Goal: Transaction & Acquisition: Book appointment/travel/reservation

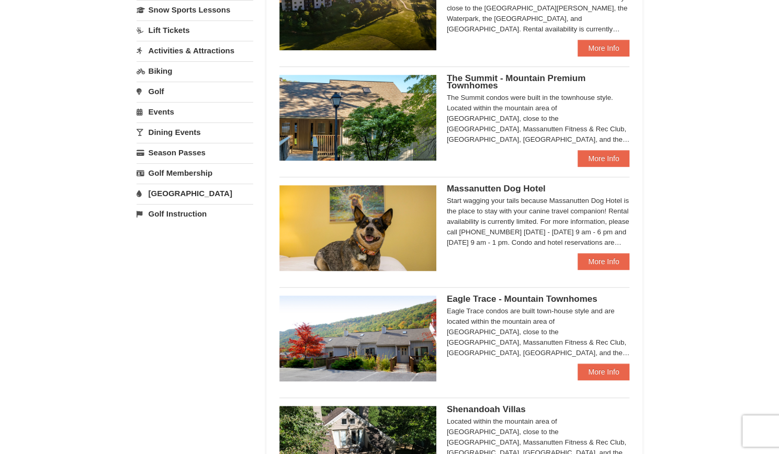
scroll to position [419, 0]
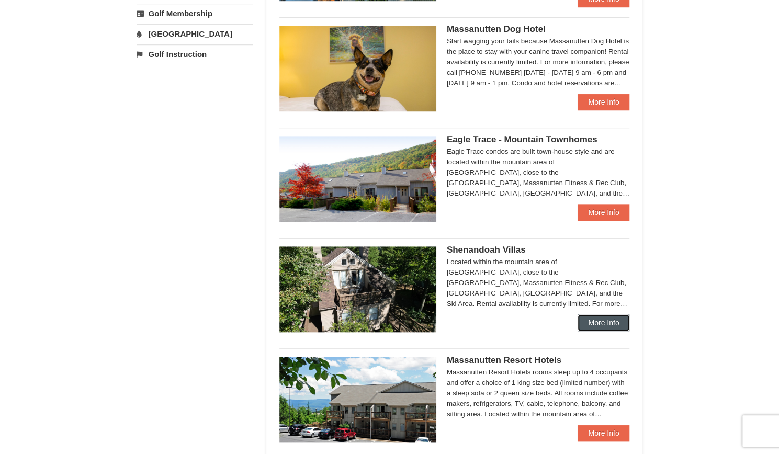
click at [589, 325] on link "More Info" at bounding box center [604, 323] width 52 height 17
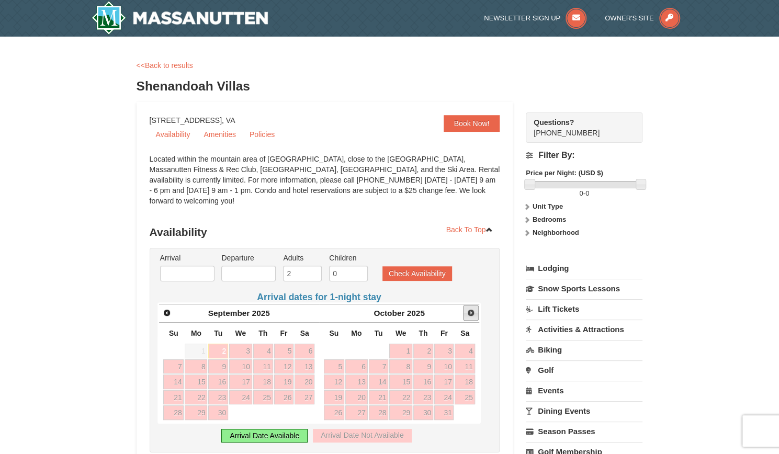
click at [470, 307] on link "Next" at bounding box center [471, 313] width 16 height 16
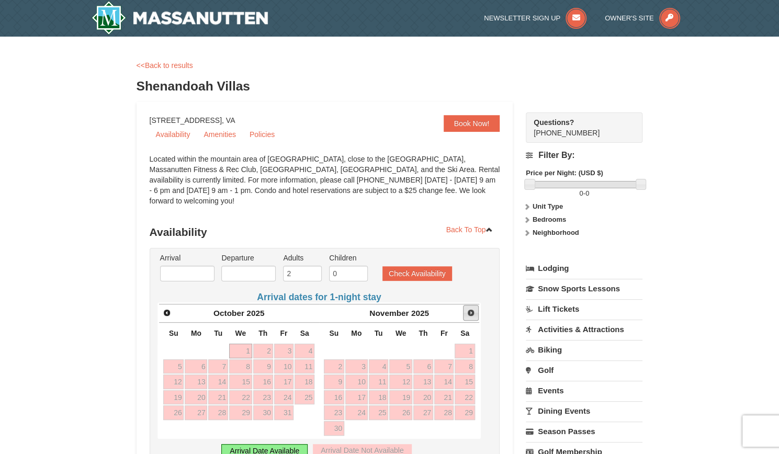
click at [470, 309] on span "Next" at bounding box center [471, 313] width 8 height 8
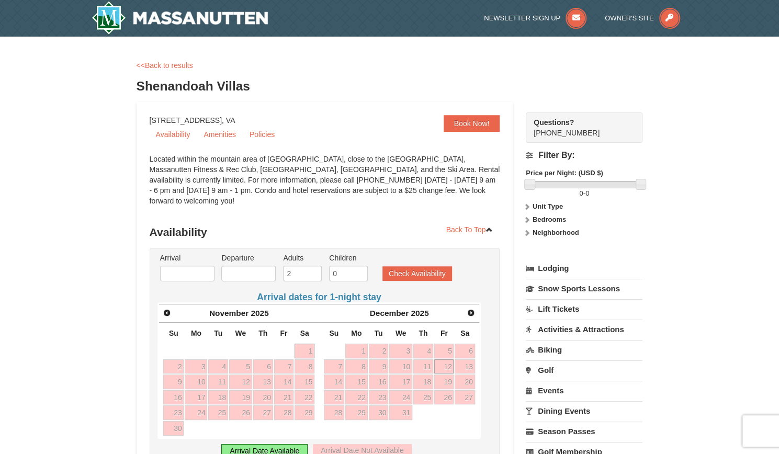
click at [449, 360] on link "12" at bounding box center [444, 367] width 20 height 15
type input "12/12/2025"
click at [466, 360] on link "13" at bounding box center [465, 367] width 20 height 15
click at [337, 375] on link "14" at bounding box center [334, 382] width 20 height 15
type input "12/14/2025"
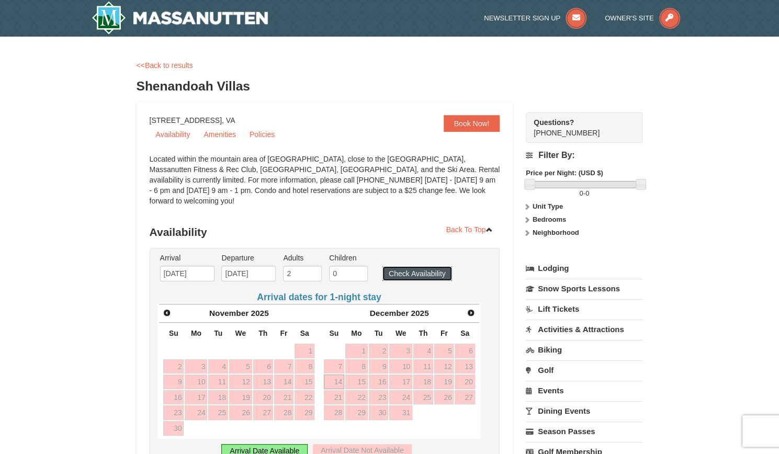
click at [424, 266] on button "Check Availability" at bounding box center [418, 273] width 70 height 15
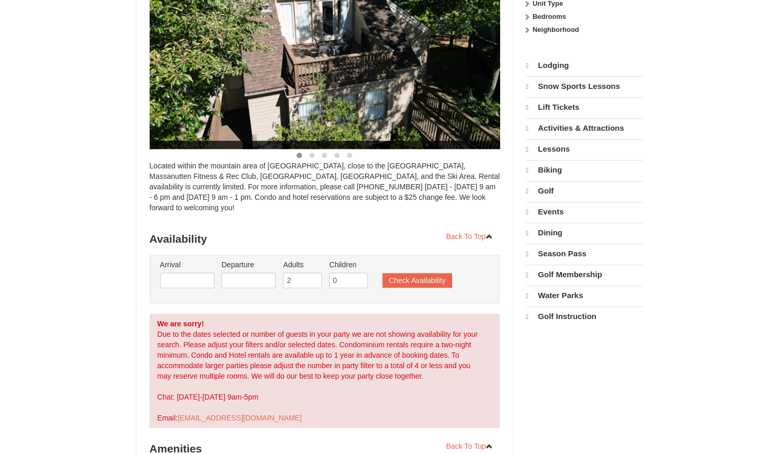
select select "9"
